Goal: Task Accomplishment & Management: Use online tool/utility

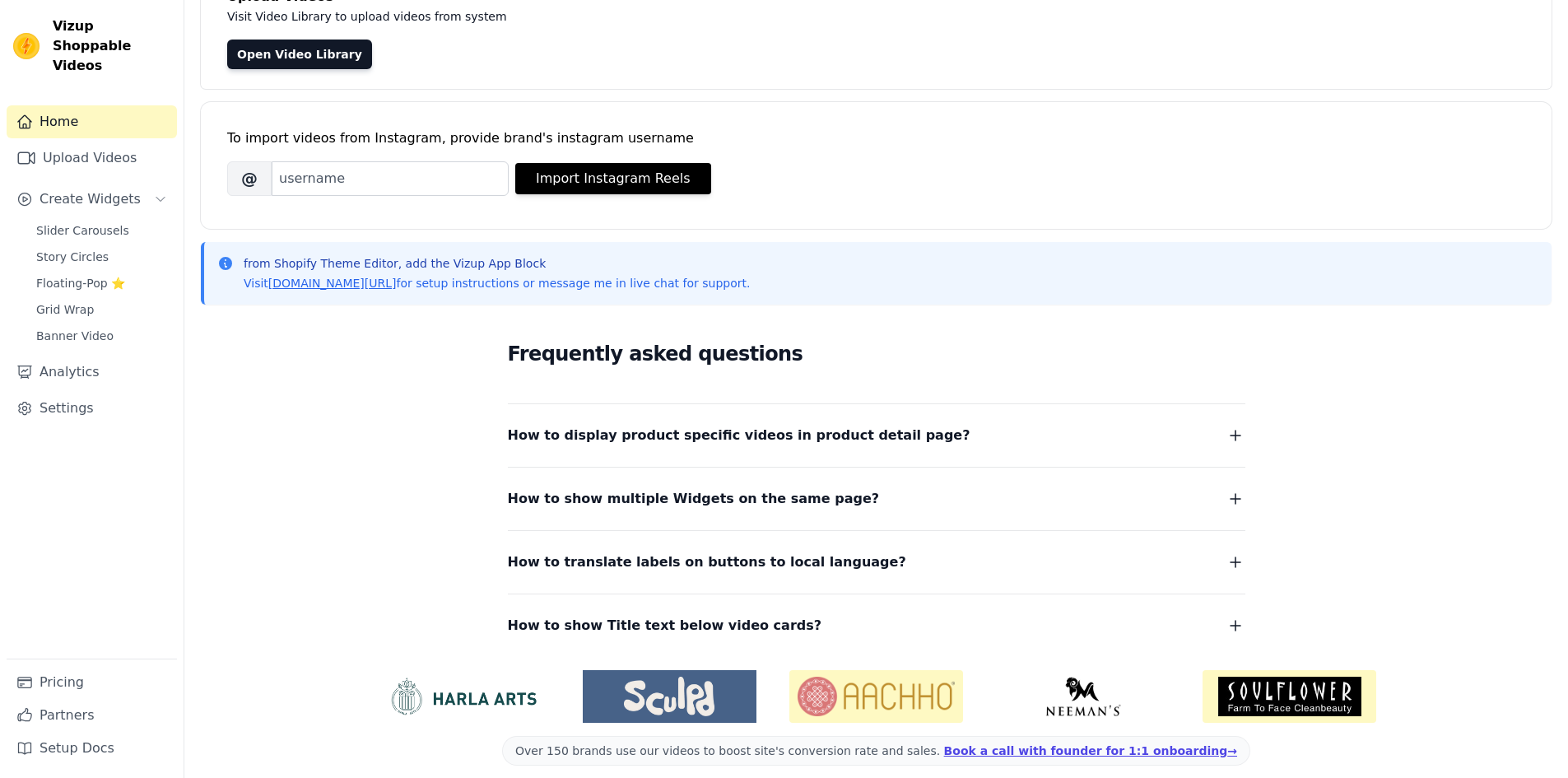
scroll to position [146, 0]
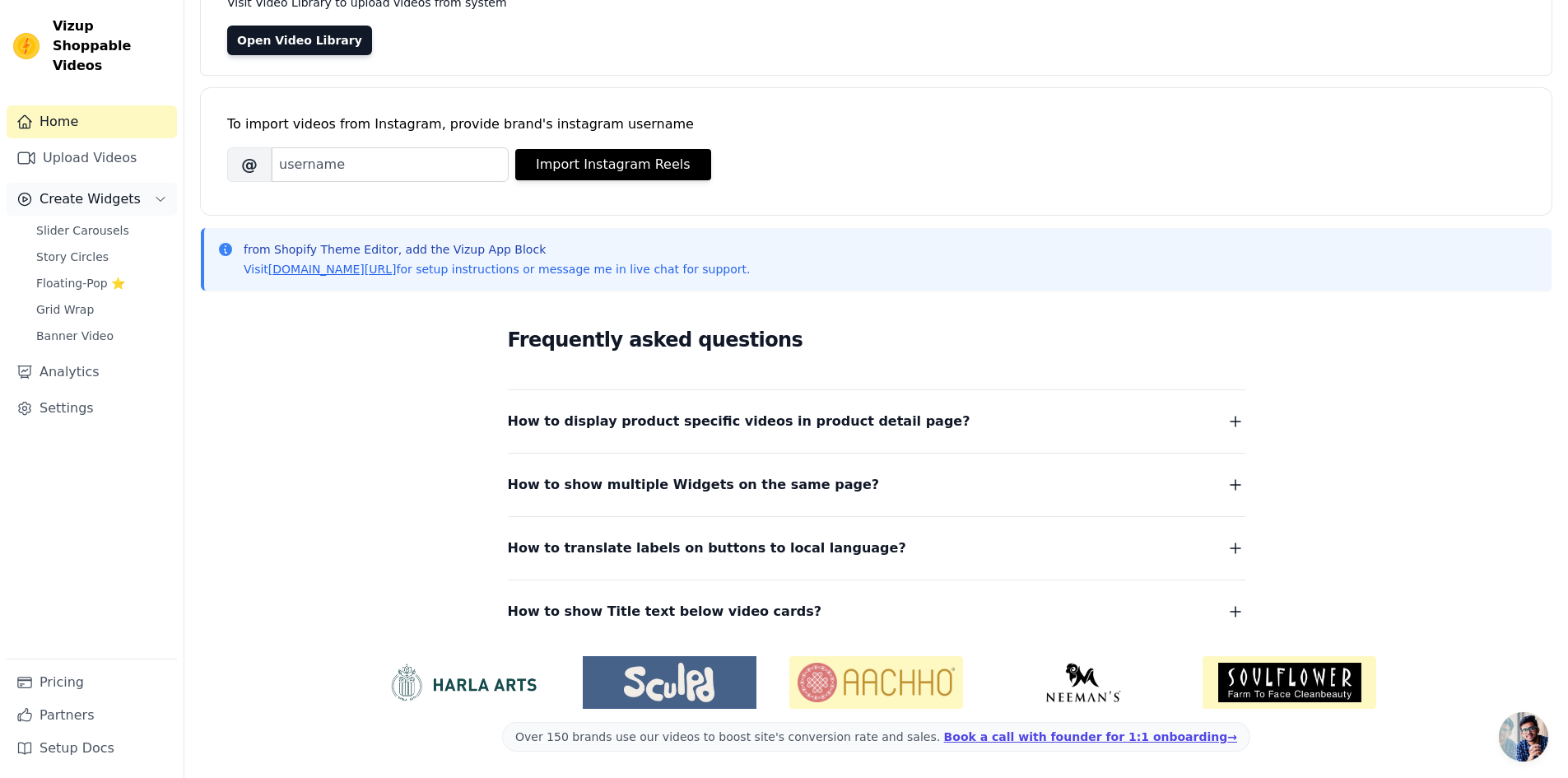
click at [65, 190] on span "Create Widgets" at bounding box center [90, 199] width 102 height 20
click at [81, 190] on span "Create Widgets" at bounding box center [90, 199] width 102 height 20
click at [80, 222] on span "Slider Carousels" at bounding box center [83, 230] width 93 height 16
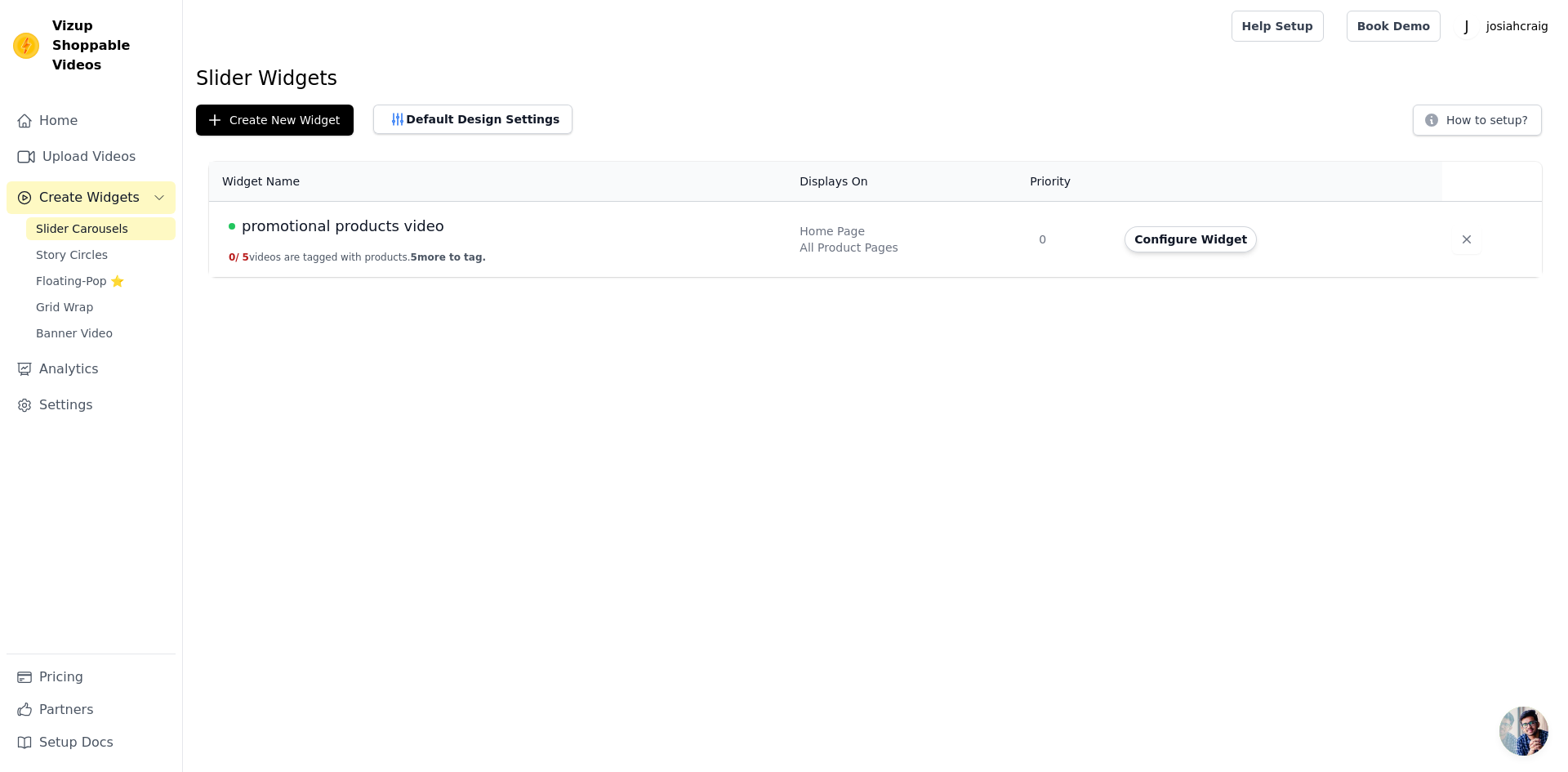
click at [372, 226] on span "promotional products video" at bounding box center [343, 226] width 203 height 23
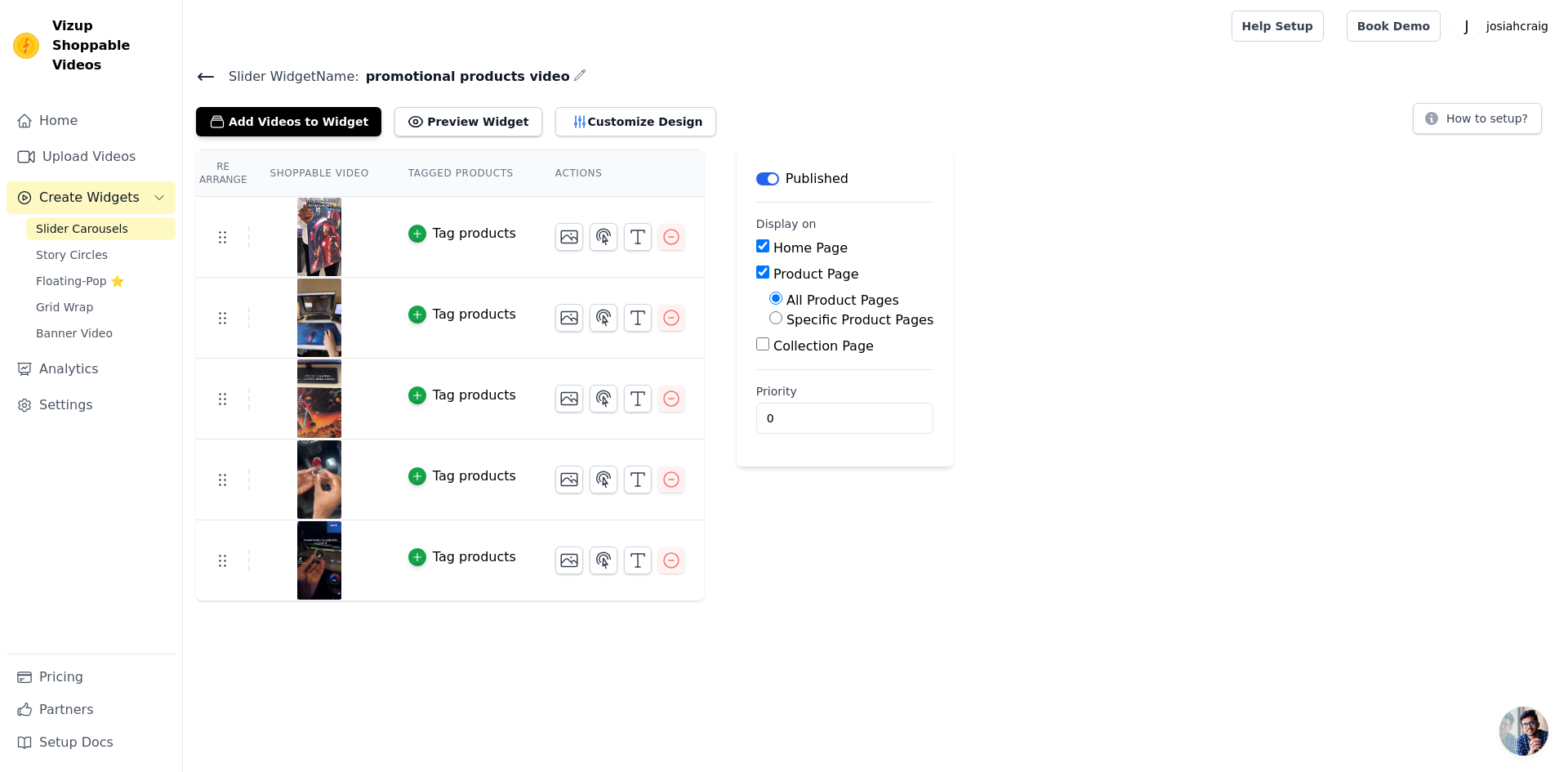
click at [408, 245] on td "Tag products" at bounding box center [462, 237] width 147 height 81
click at [438, 245] on td "Tag products" at bounding box center [462, 237] width 147 height 81
click at [443, 233] on div "Tag products" at bounding box center [473, 233] width 83 height 20
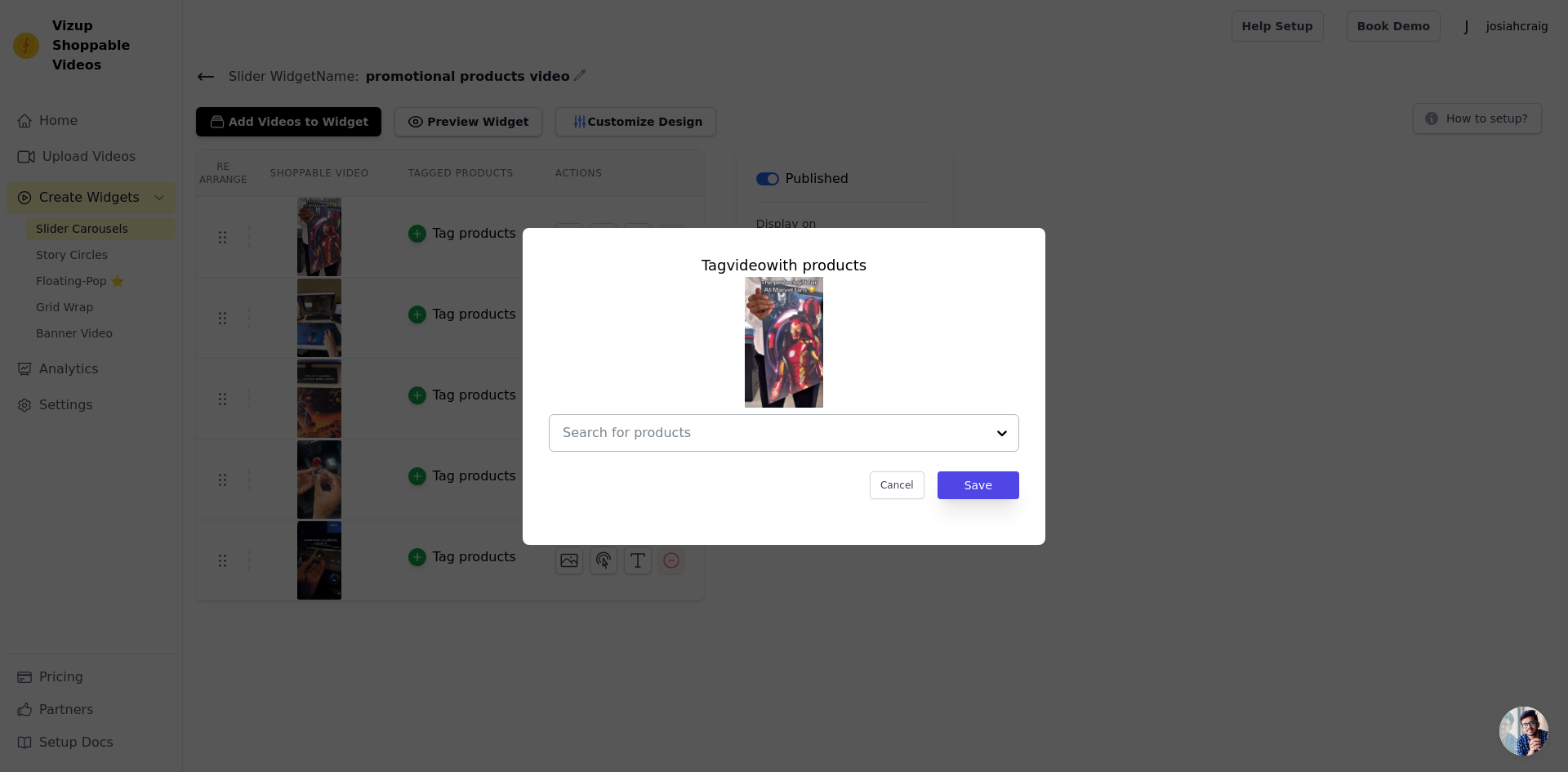
click at [629, 433] on input "text" at bounding box center [773, 433] width 423 height 20
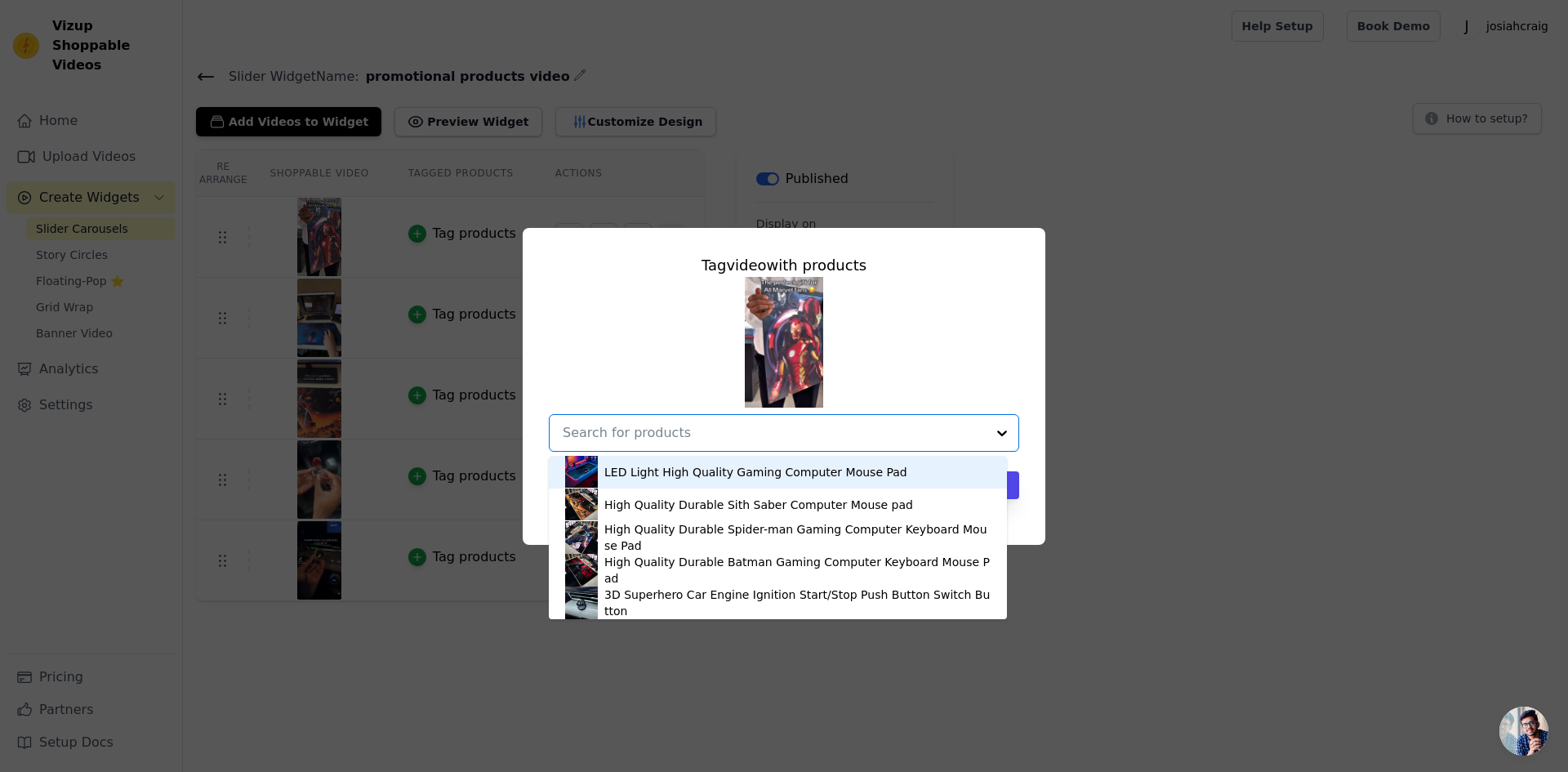
click at [667, 469] on div "LED Light High Quality Gaming Computer Mouse Pad" at bounding box center [755, 472] width 302 height 16
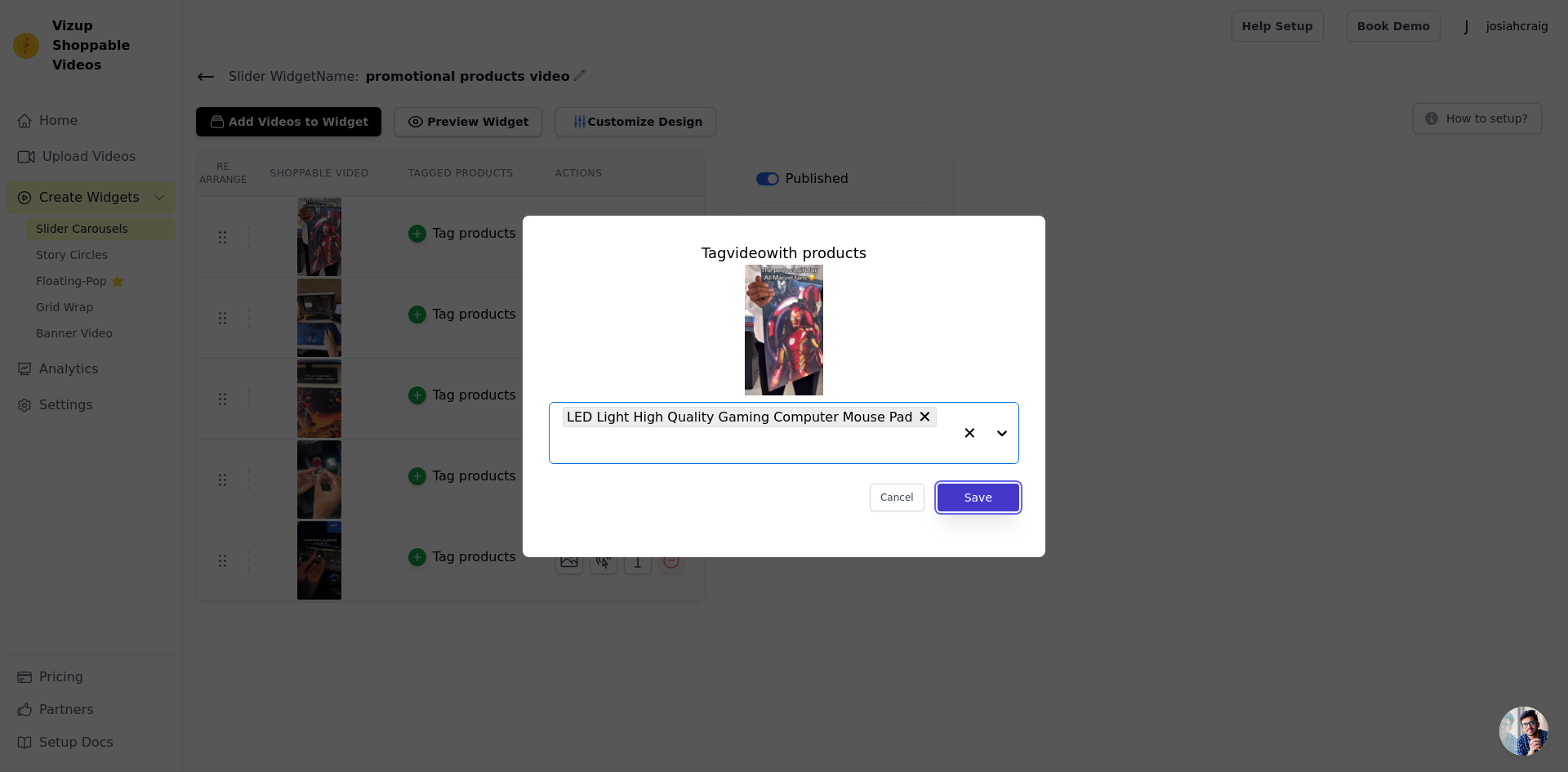
click at [981, 487] on button "Save" at bounding box center [978, 498] width 82 height 27
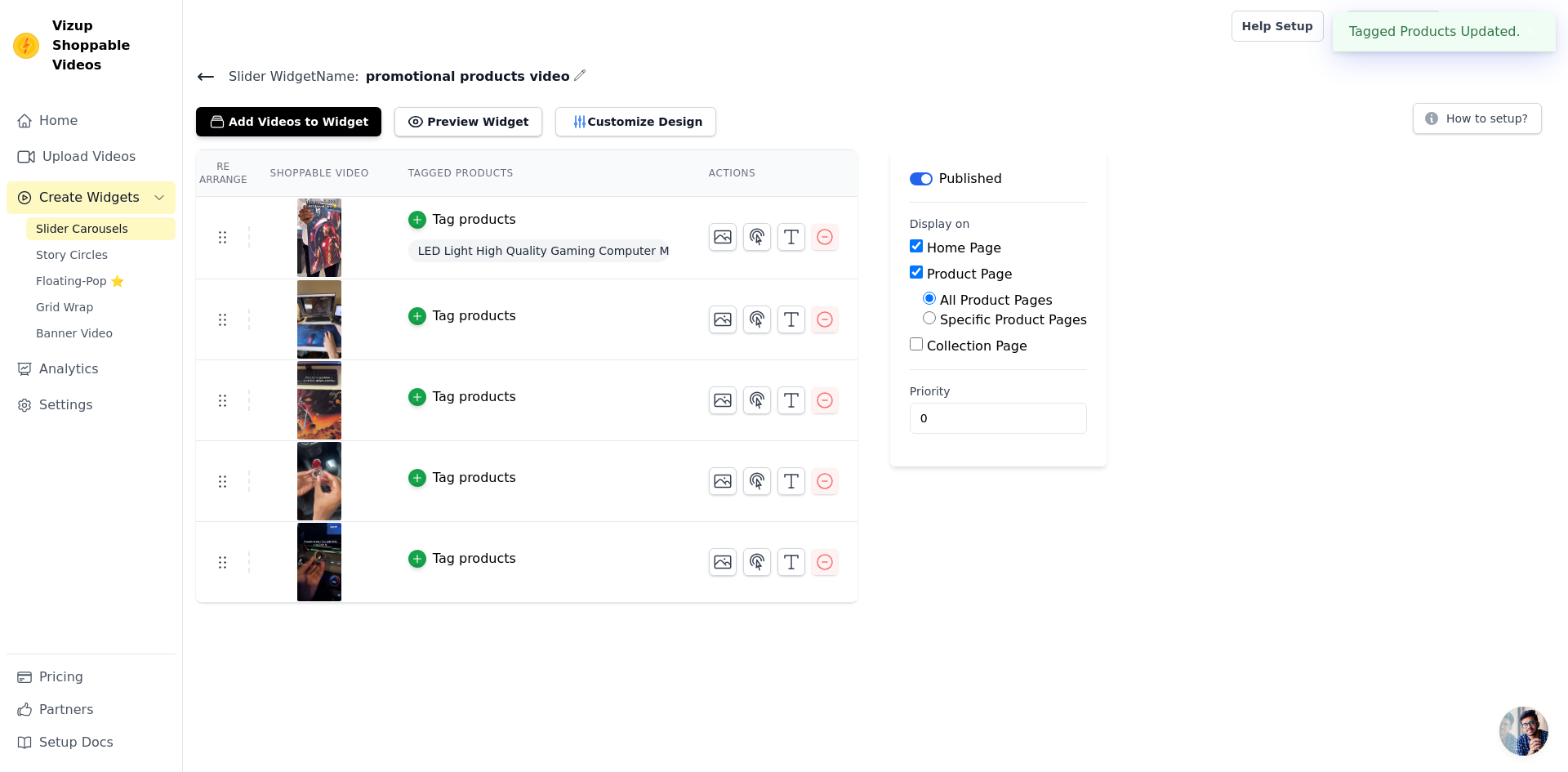
click at [684, 68] on h4 "Slider Widget Name: promotional products video" at bounding box center [875, 76] width 1359 height 22
click at [515, 236] on div "LED Light High Quality Gaming Computer Mouse Pad" at bounding box center [539, 250] width 261 height 29
drag, startPoint x: 421, startPoint y: 236, endPoint x: 419, endPoint y: 224, distance: 12.2
click at [420, 233] on td "Tag products LED Light High Quality Gaming Computer Mouse Pad" at bounding box center [539, 238] width 301 height 83
click at [413, 219] on icon "button" at bounding box center [416, 220] width 8 height 8
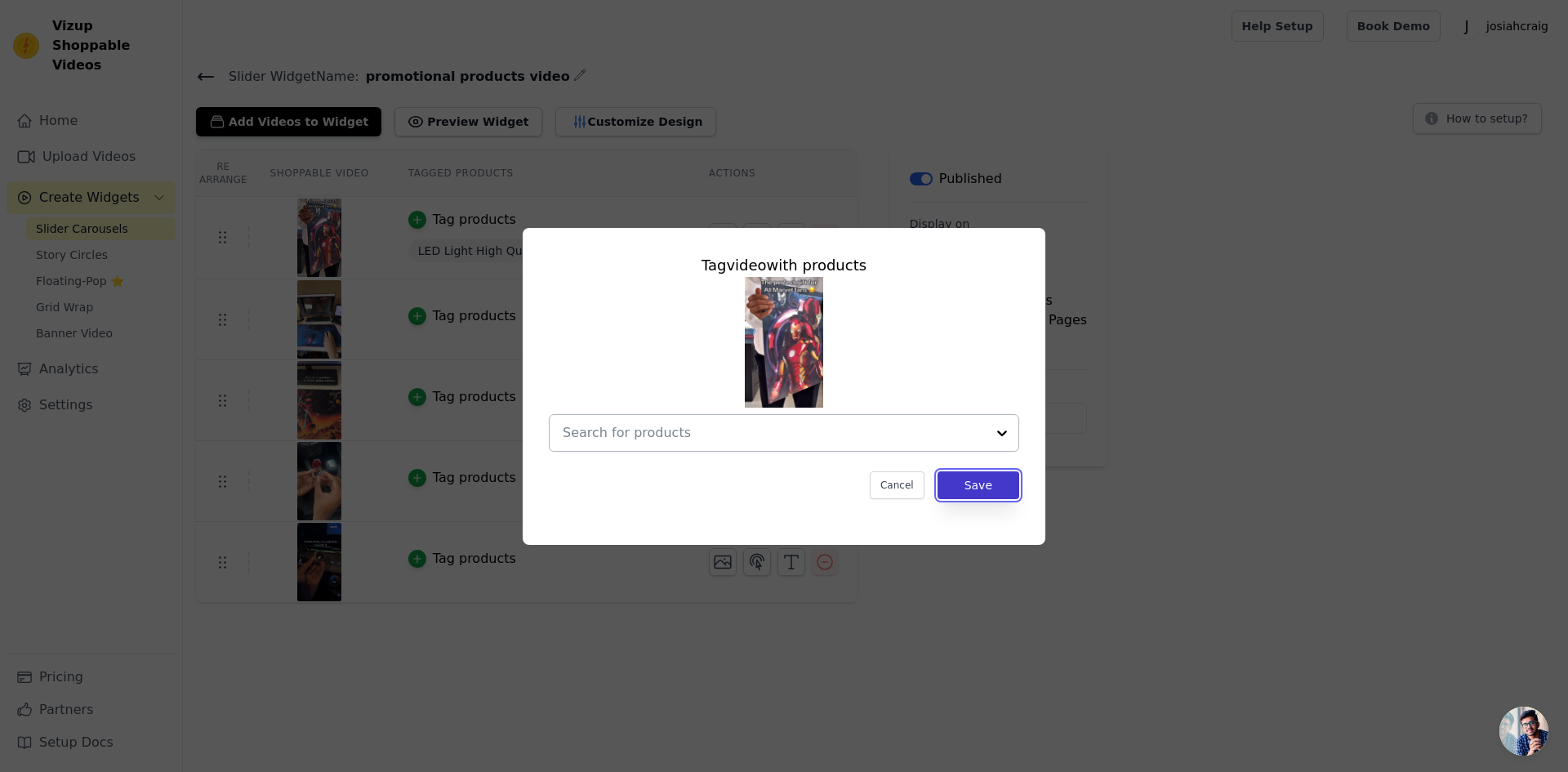
click at [973, 493] on button "Save" at bounding box center [978, 485] width 82 height 27
